Goal: Complete application form

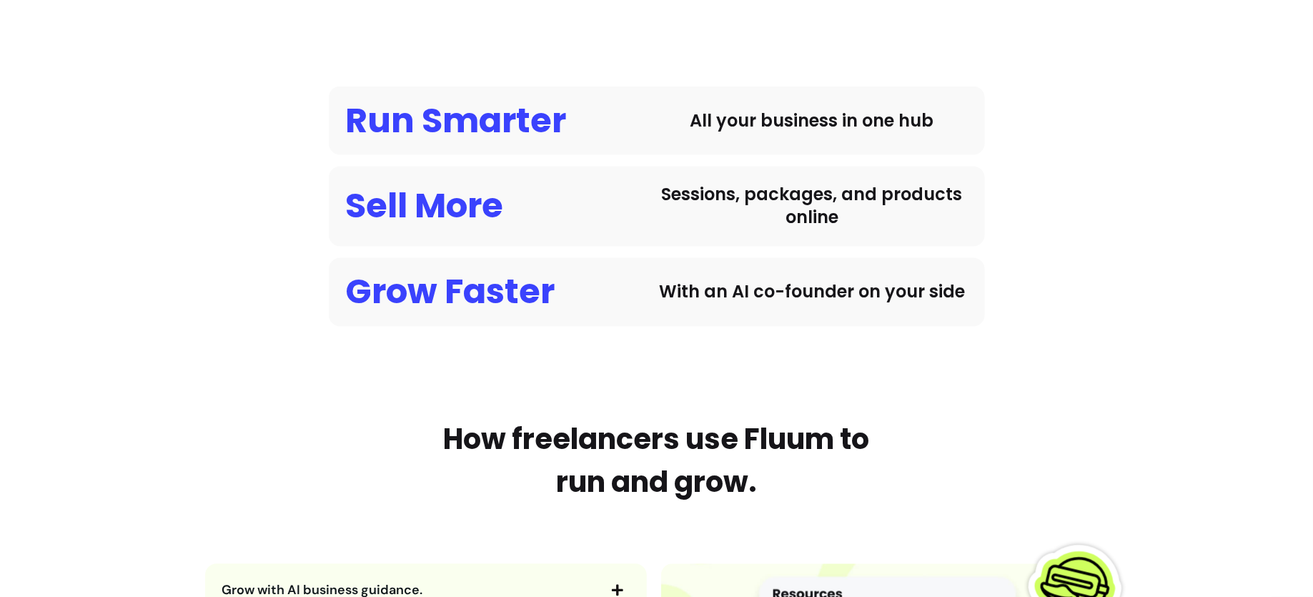
scroll to position [1165, 0]
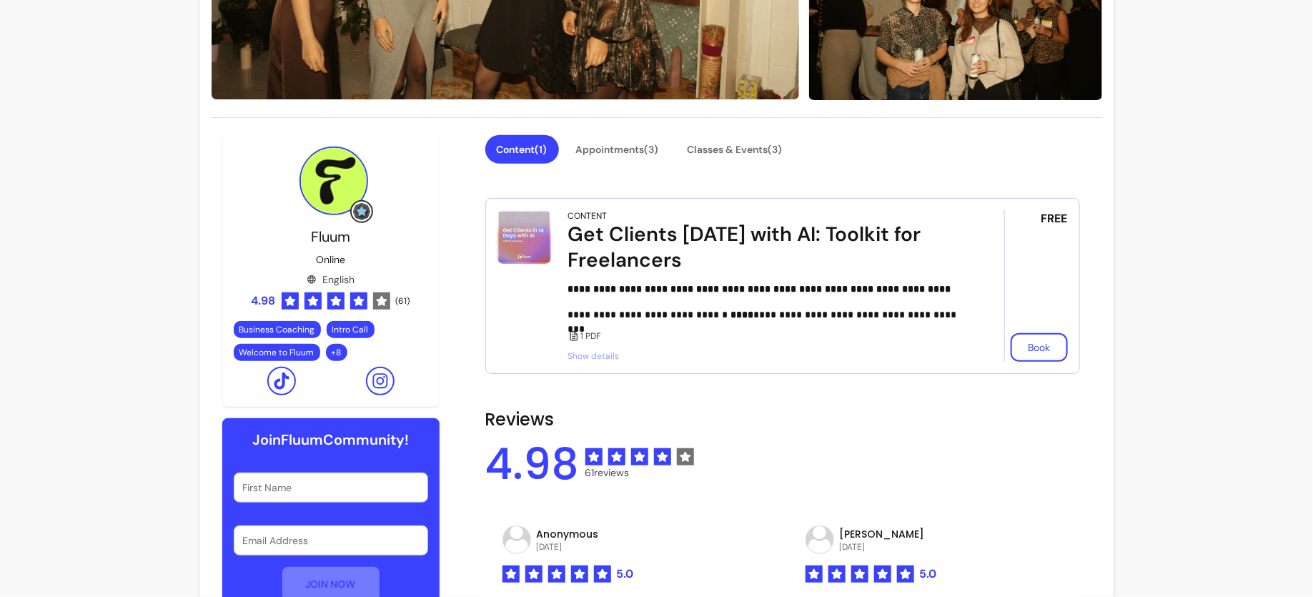
scroll to position [308, 0]
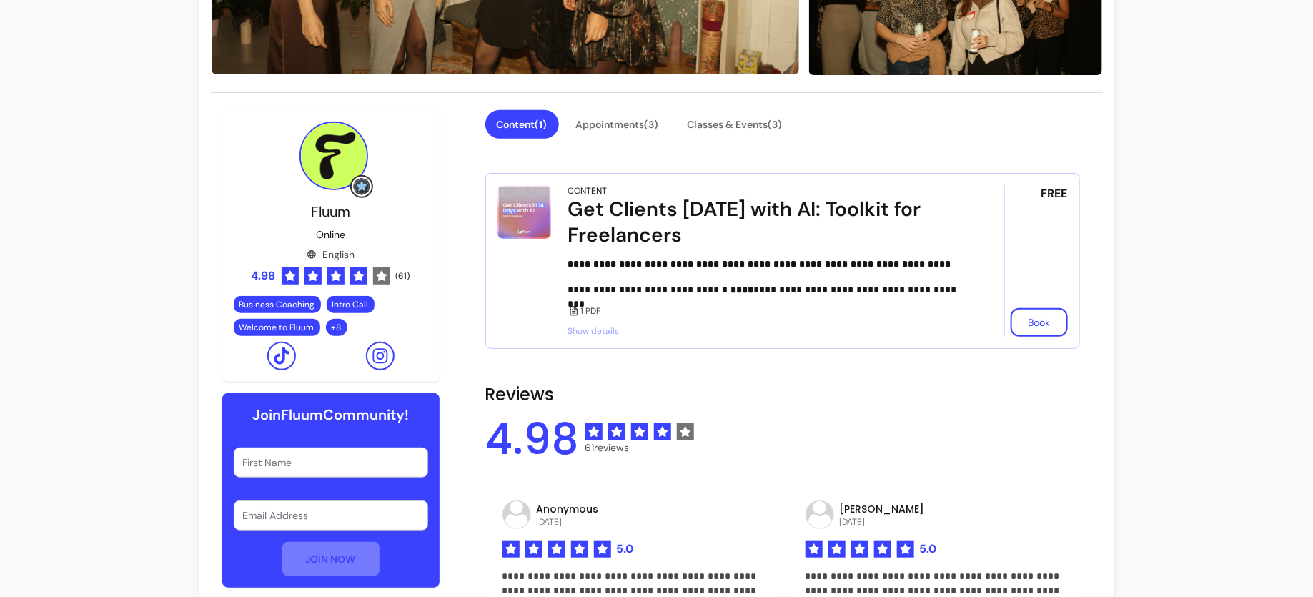
click at [539, 129] on button "Content ( 1 )" at bounding box center [522, 124] width 74 height 29
click at [606, 122] on button "Appointments ( 3 )" at bounding box center [618, 124] width 106 height 29
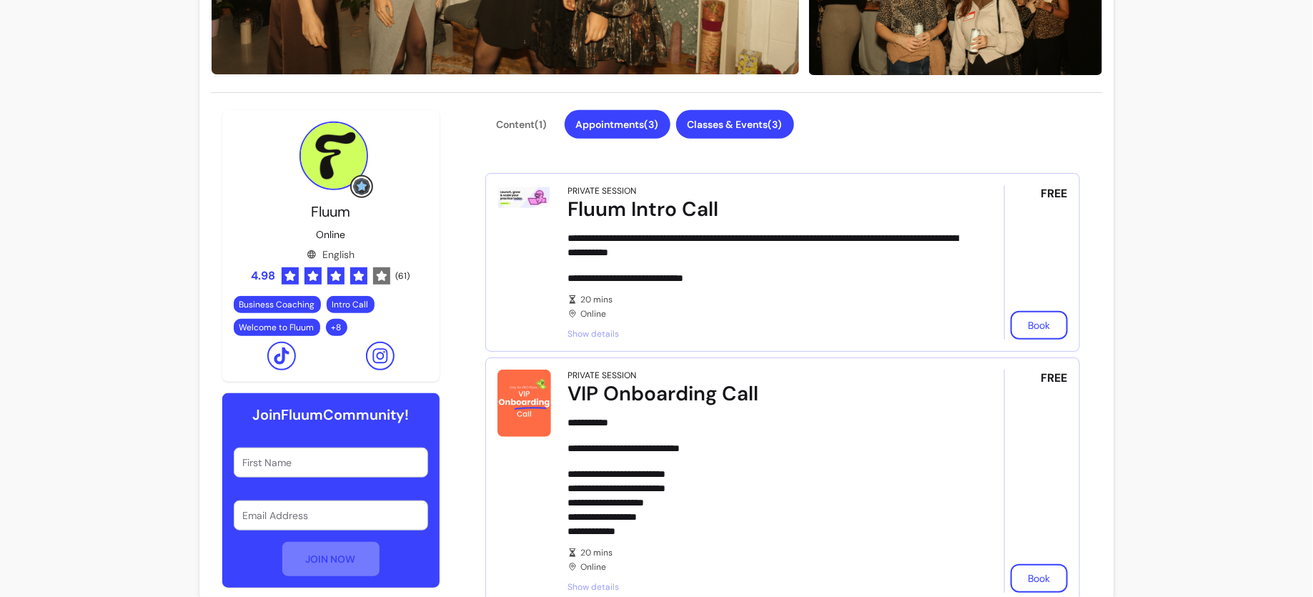
click at [756, 124] on button "Classes & Events ( 3 )" at bounding box center [735, 124] width 118 height 29
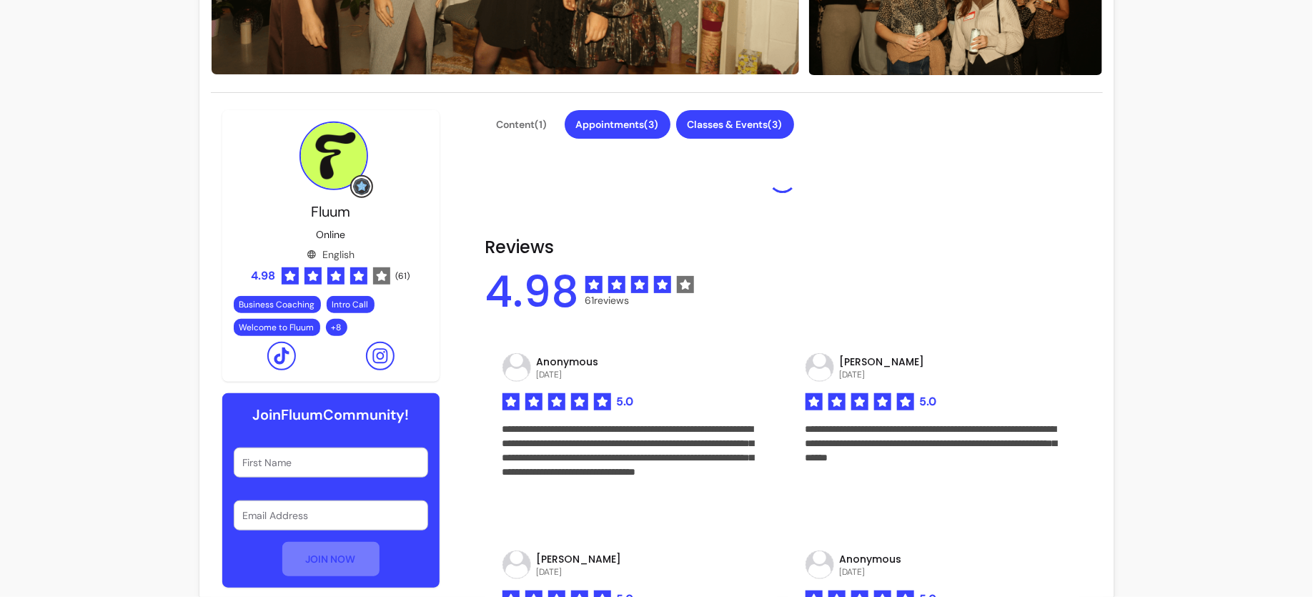
click at [658, 123] on button "Appointments ( 3 )" at bounding box center [618, 124] width 106 height 29
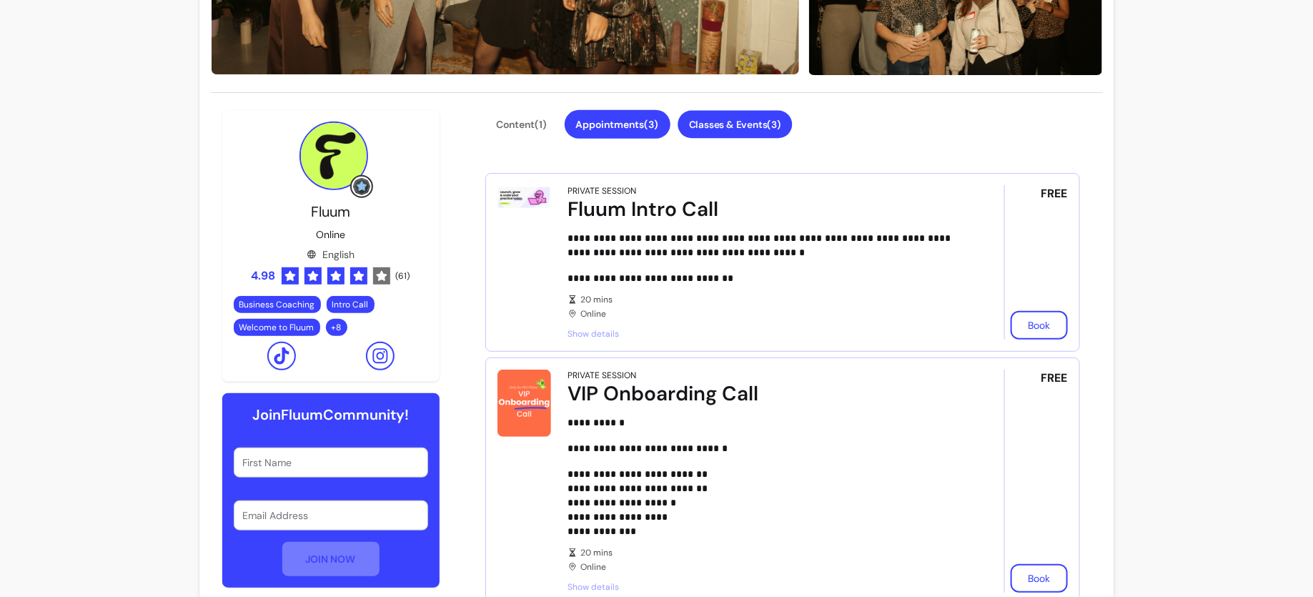
click at [737, 132] on button "Classes & Events ( 3 )" at bounding box center [735, 125] width 114 height 28
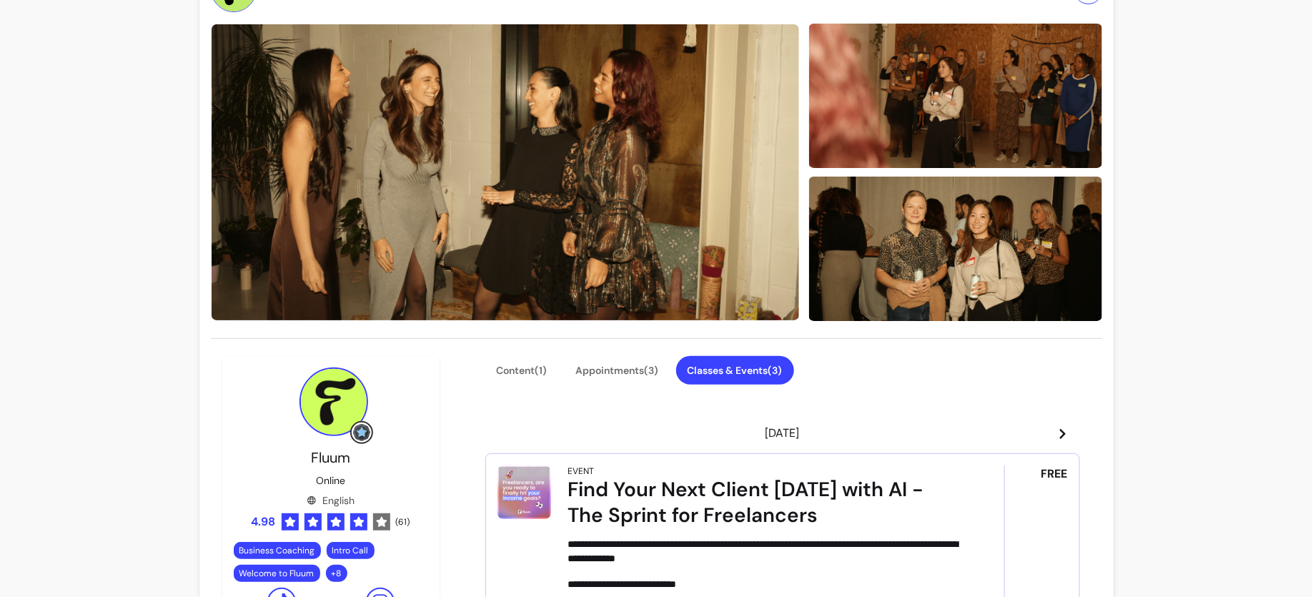
scroll to position [74, 0]
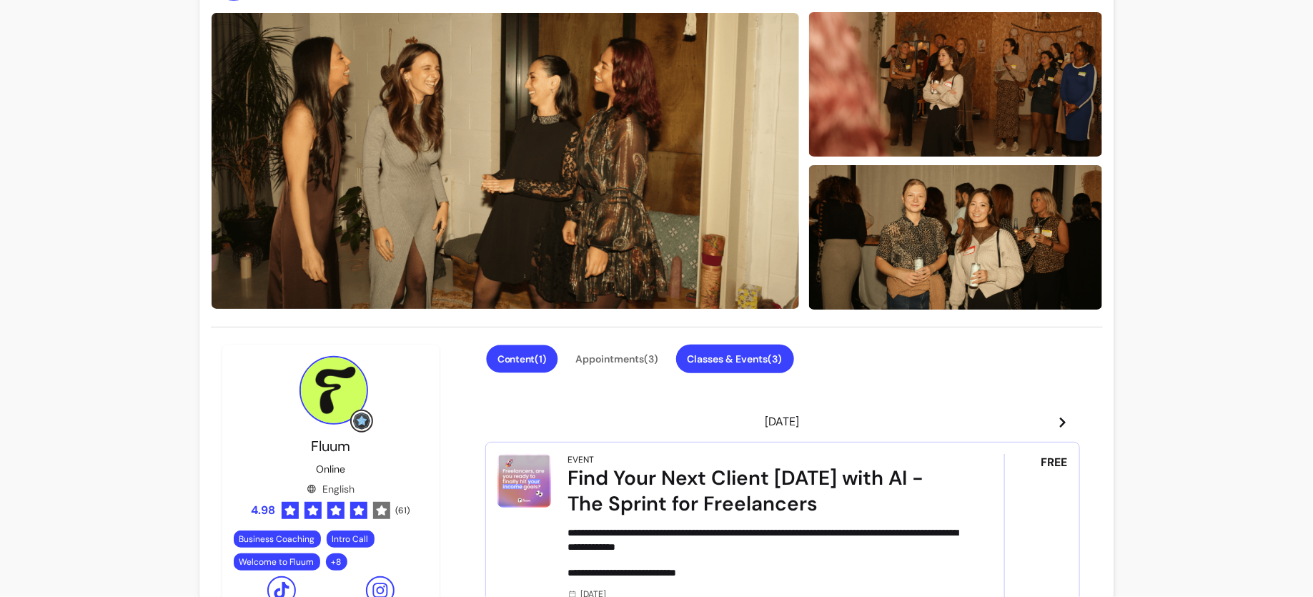
click at [523, 360] on button "Content ( 1 )" at bounding box center [521, 359] width 71 height 28
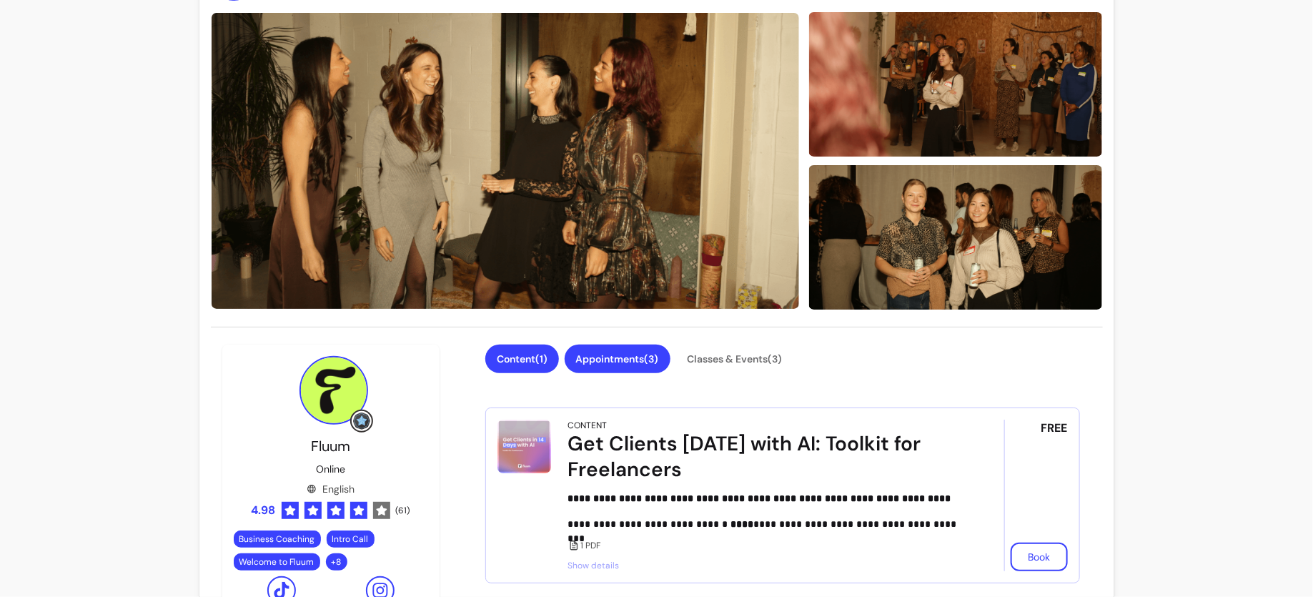
click at [642, 357] on button "Appointments ( 3 )" at bounding box center [618, 359] width 106 height 29
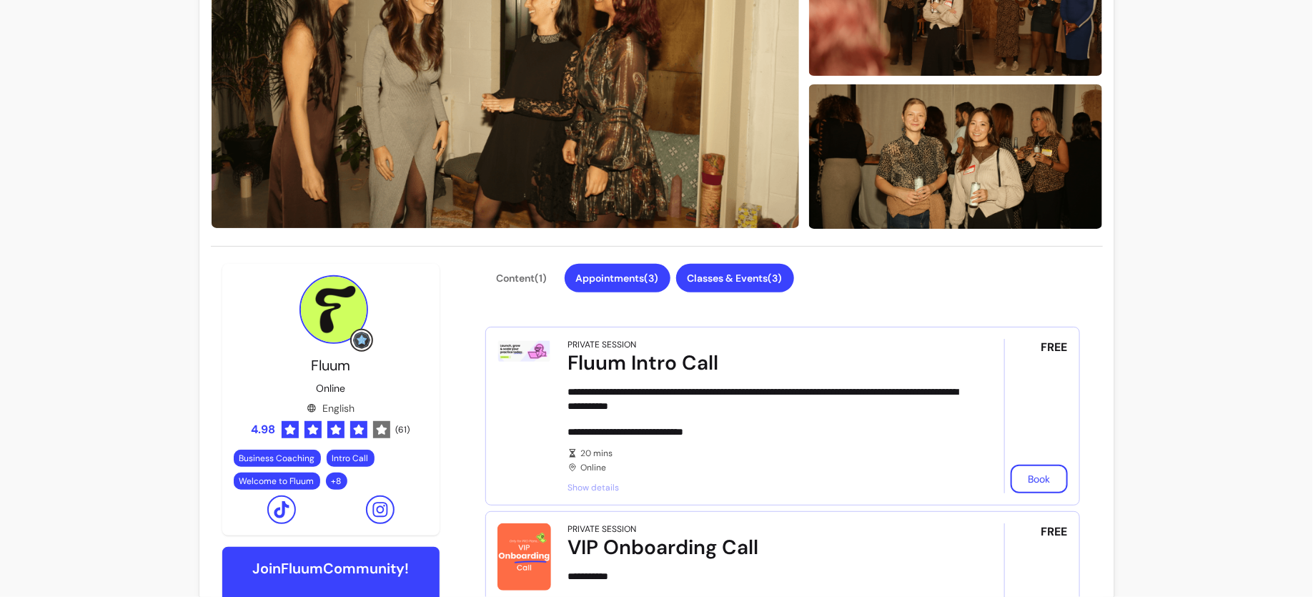
scroll to position [159, 0]
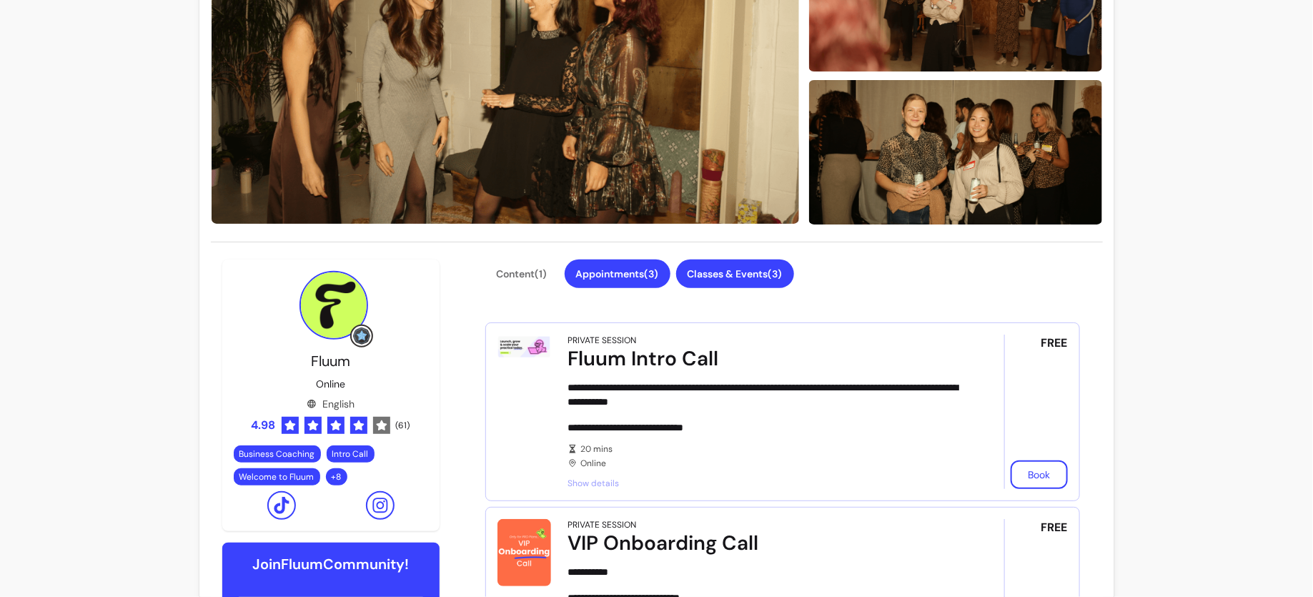
click at [766, 271] on button "Classes & Events ( 3 )" at bounding box center [735, 273] width 118 height 29
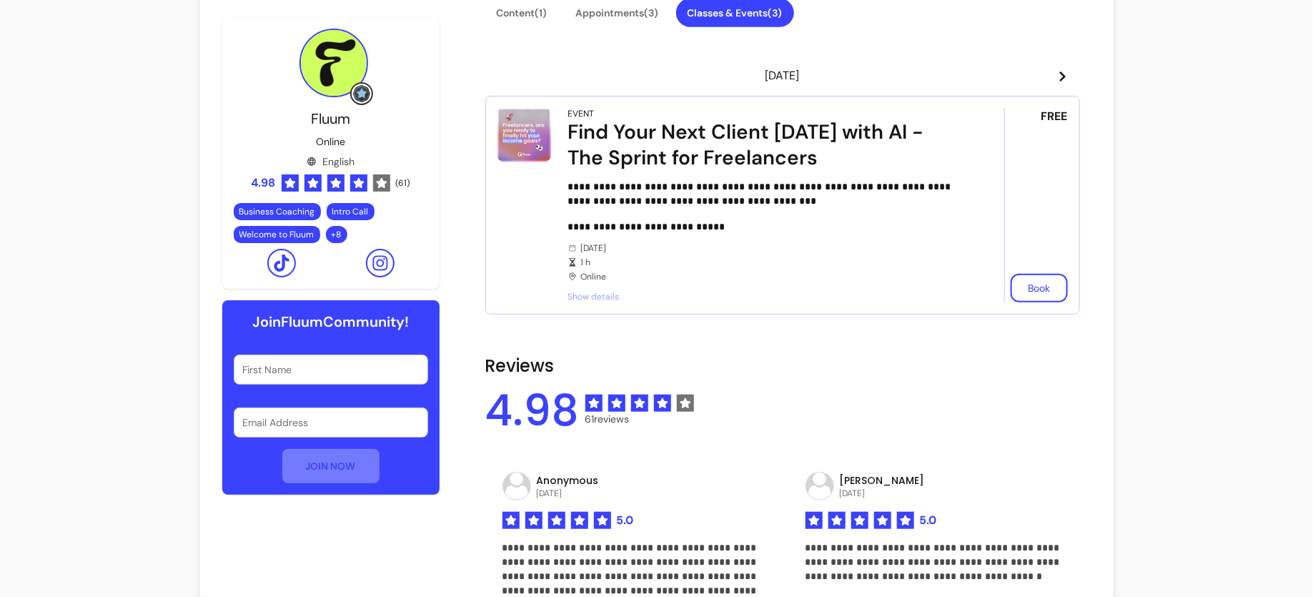
scroll to position [429, 0]
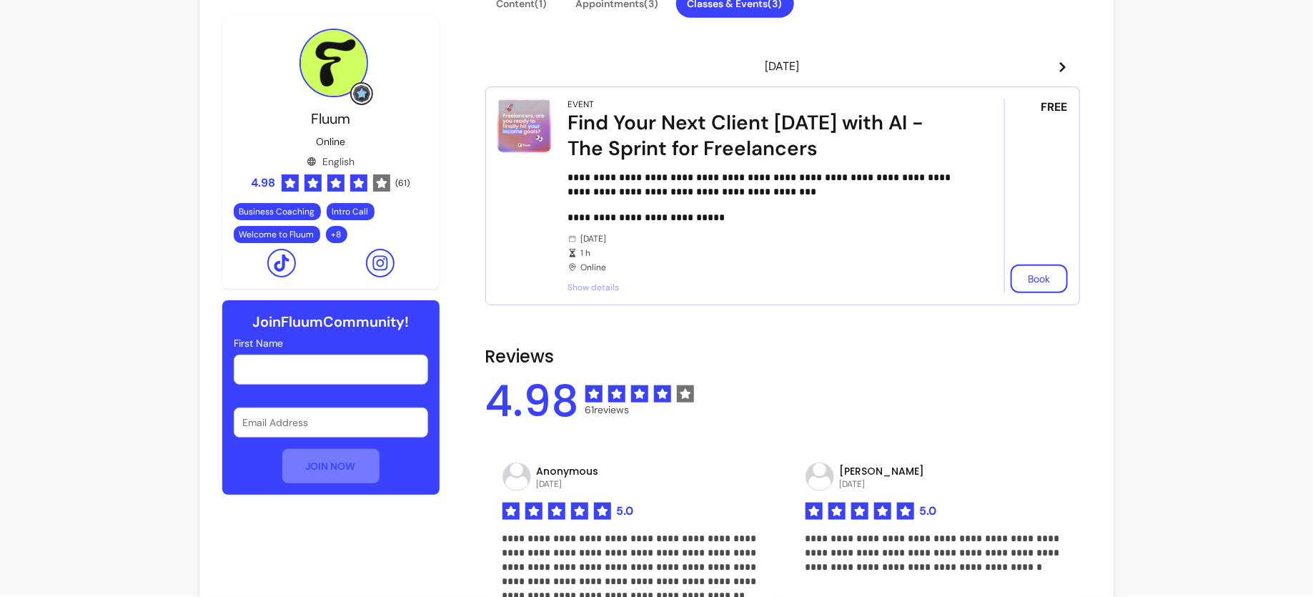
click at [333, 369] on input "First Name" at bounding box center [331, 369] width 176 height 14
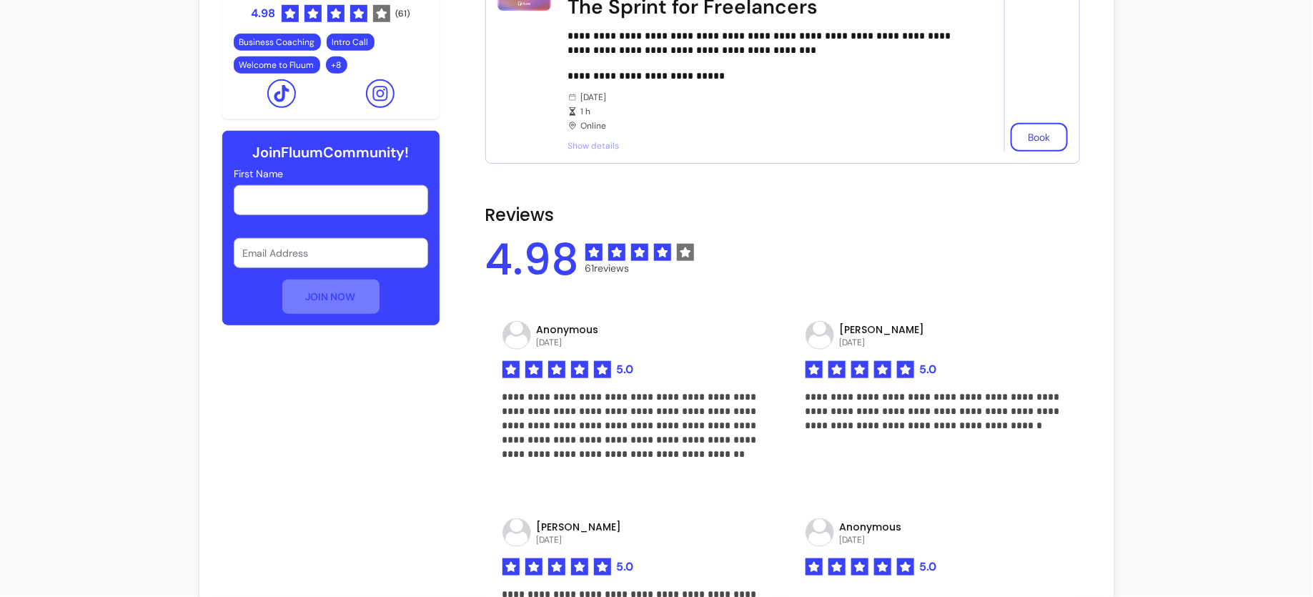
scroll to position [0, 0]
